Goal: Use online tool/utility: Utilize a website feature to perform a specific function

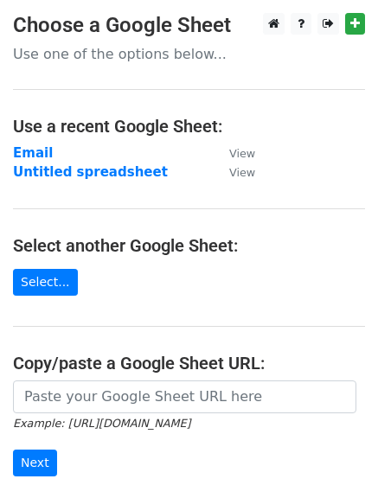
scroll to position [86, 0]
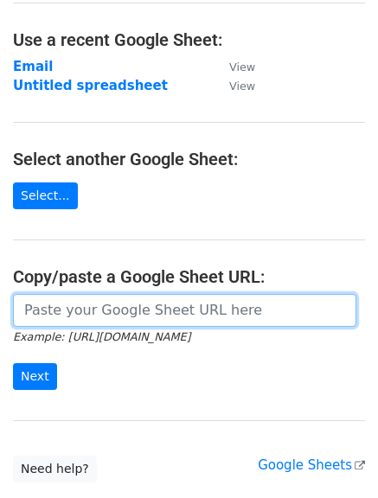
click at [161, 317] on input "url" at bounding box center [184, 310] width 343 height 33
paste input "https://docs.google.com/spreadsheets/d/1FOO4Yd9O39SfCiD-zttQPLPP1oiARlCf0t_Ly4R…"
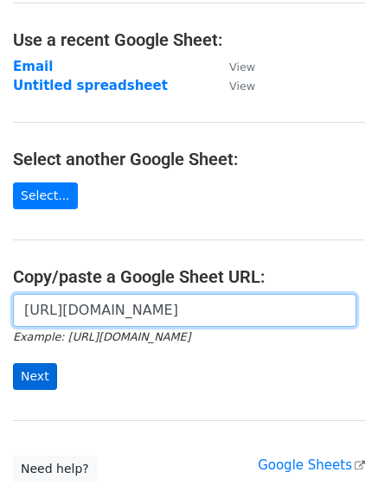
type input "https://docs.google.com/spreadsheets/d/1FOO4Yd9O39SfCiD-zttQPLPP1oiARlCf0t_Ly4R…"
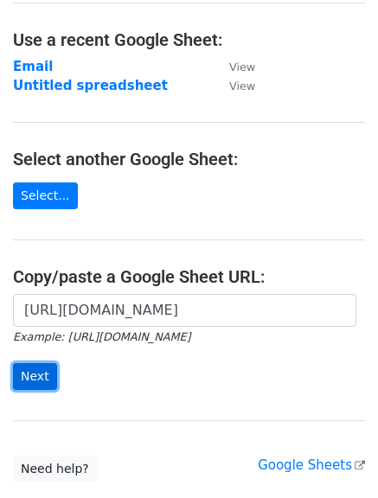
click at [35, 380] on input "Next" at bounding box center [35, 376] width 44 height 27
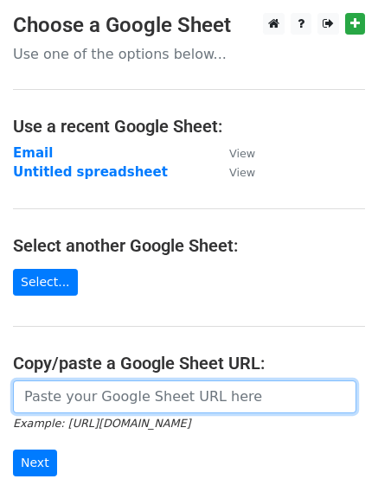
click at [189, 387] on input "url" at bounding box center [184, 396] width 343 height 33
paste input "https://docs.google.com/spreadsheets/d/1FOO4Yd9O39SfCiD-zttQPLPP1oiARlCf0t_Ly4R…"
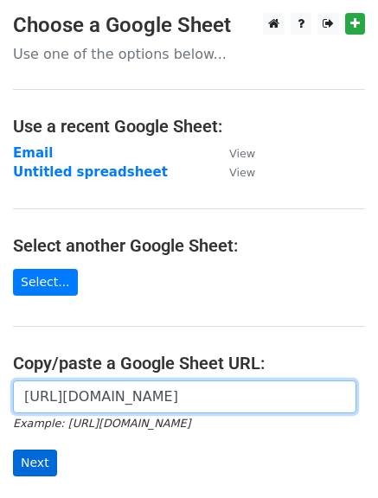
type input "https://docs.google.com/spreadsheets/d/1FOO4Yd9O39SfCiD-zttQPLPP1oiARlCf0t_Ly4R…"
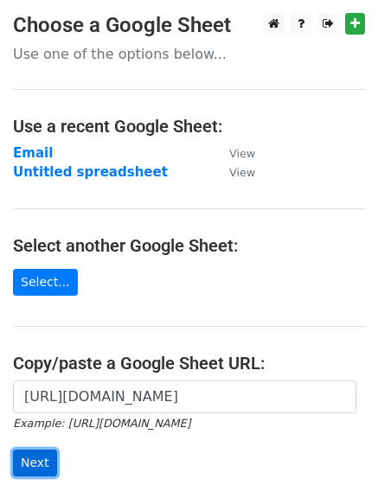
click at [38, 473] on input "Next" at bounding box center [35, 462] width 44 height 27
